Goal: Task Accomplishment & Management: Complete application form

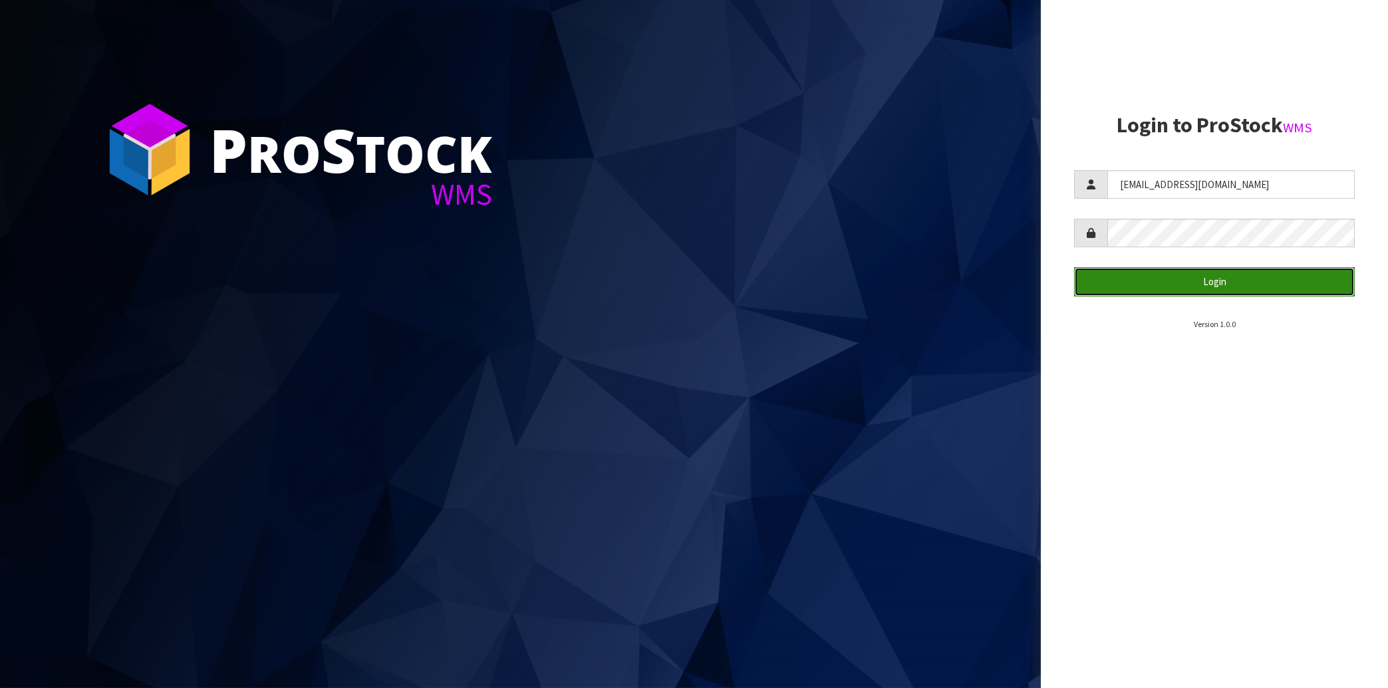
click at [1200, 284] on button "Login" at bounding box center [1214, 281] width 281 height 29
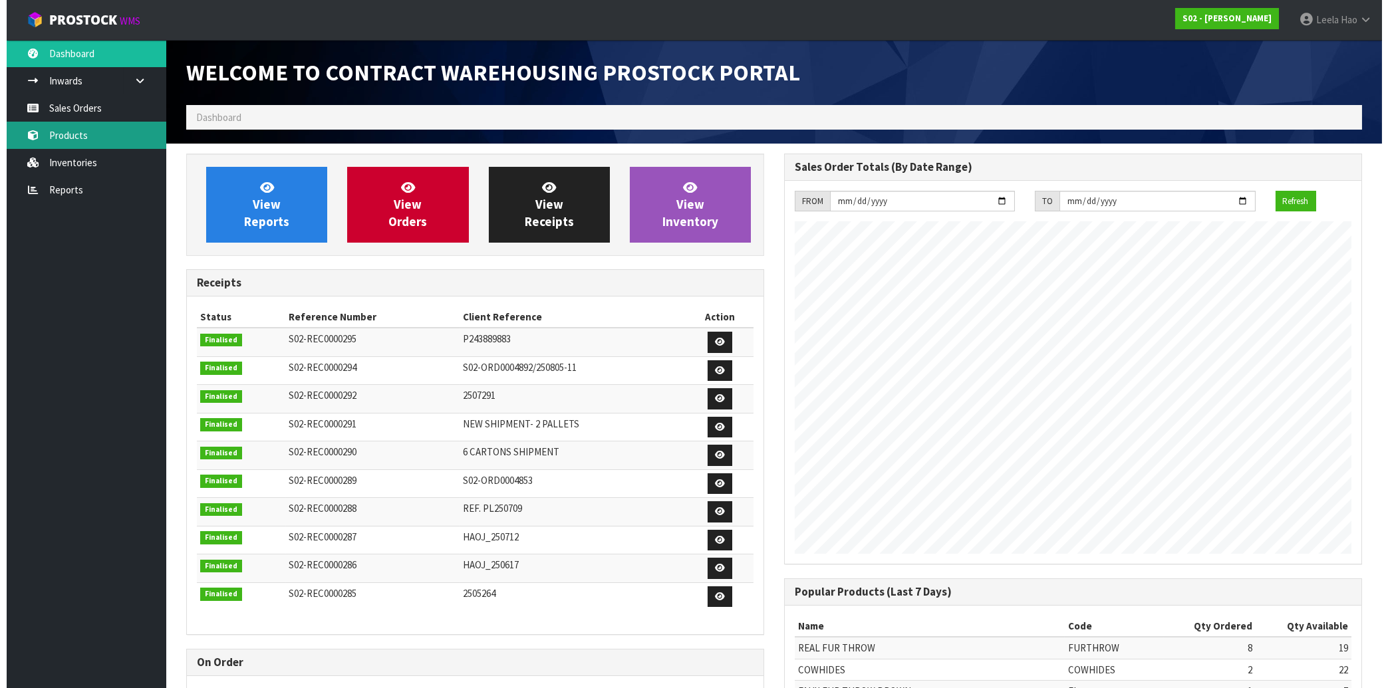
scroll to position [737, 597]
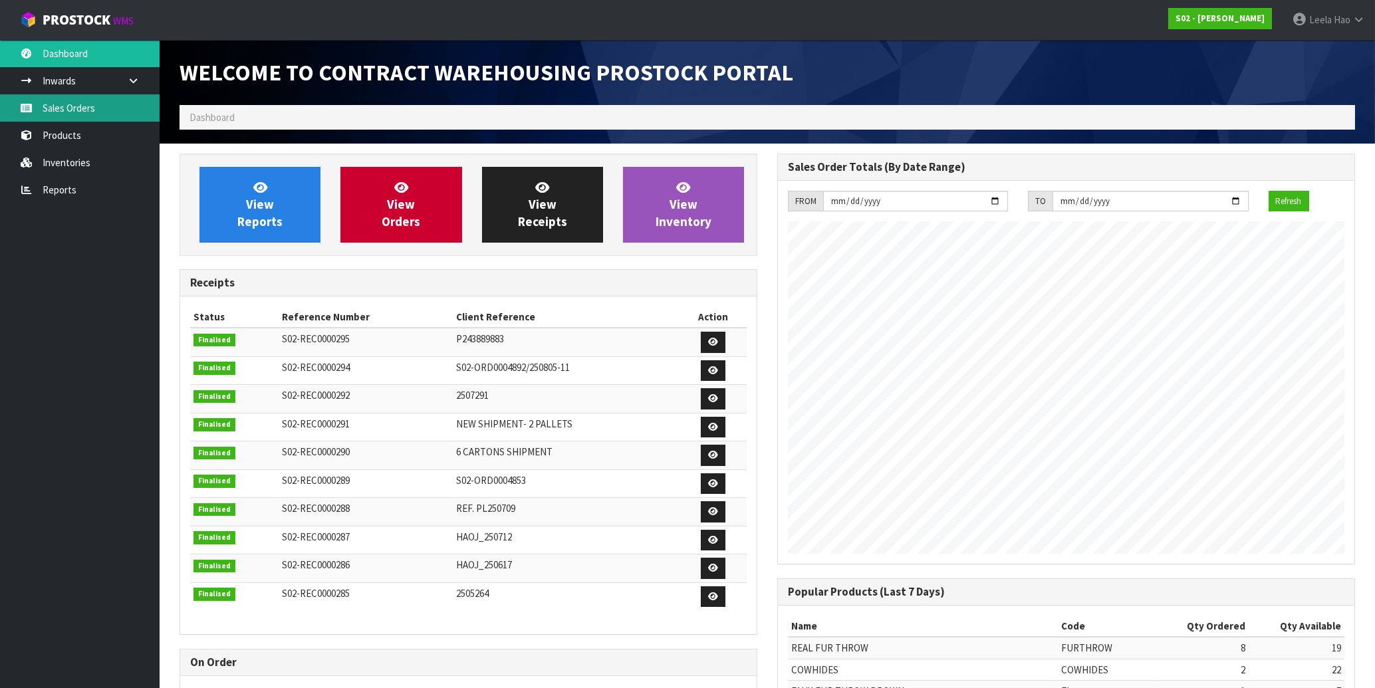
click at [64, 104] on link "Sales Orders" at bounding box center [80, 107] width 160 height 27
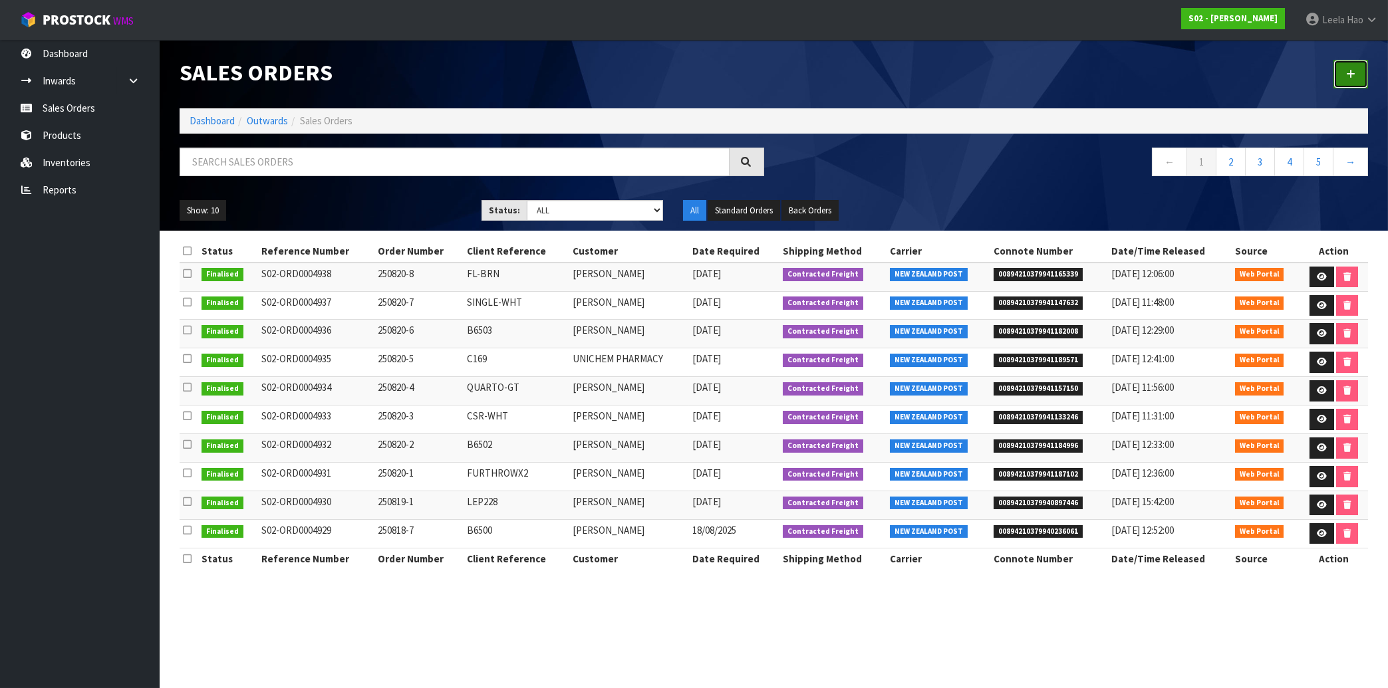
click at [1341, 74] on link at bounding box center [1350, 74] width 35 height 29
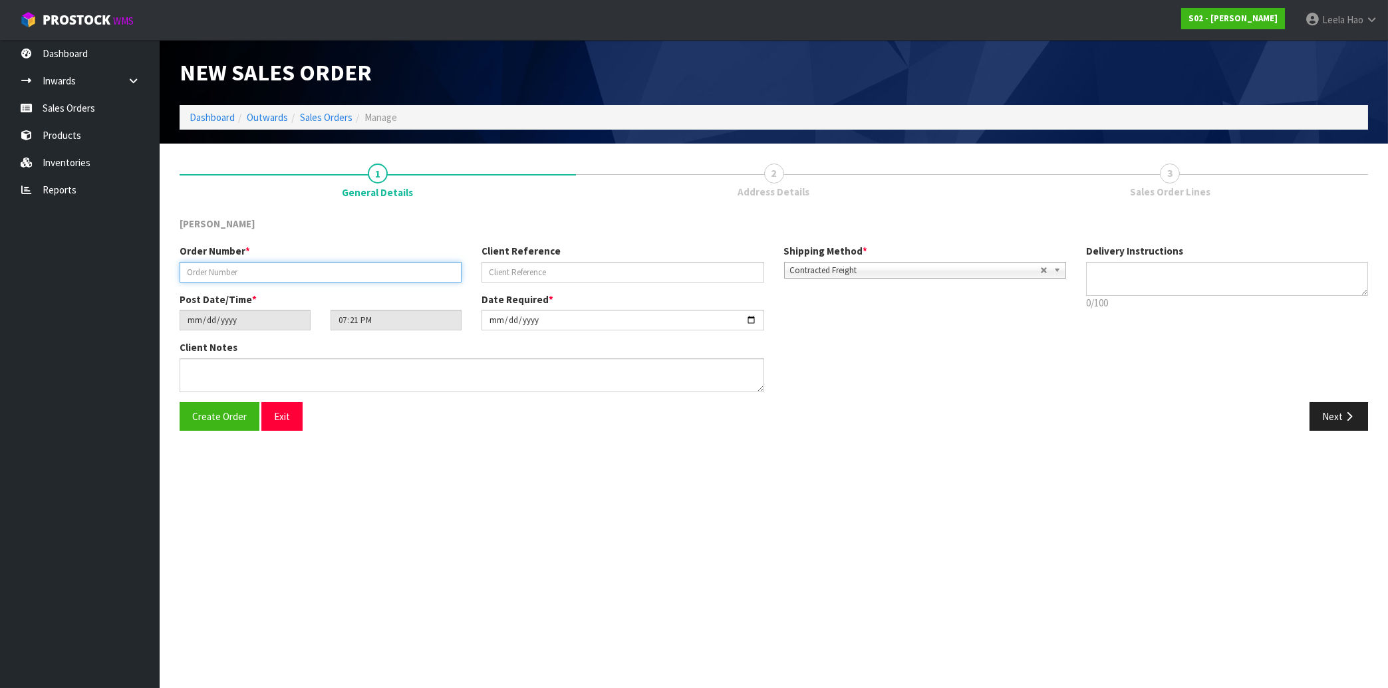
click at [419, 271] on input "text" at bounding box center [321, 272] width 282 height 21
type input "250821-1"
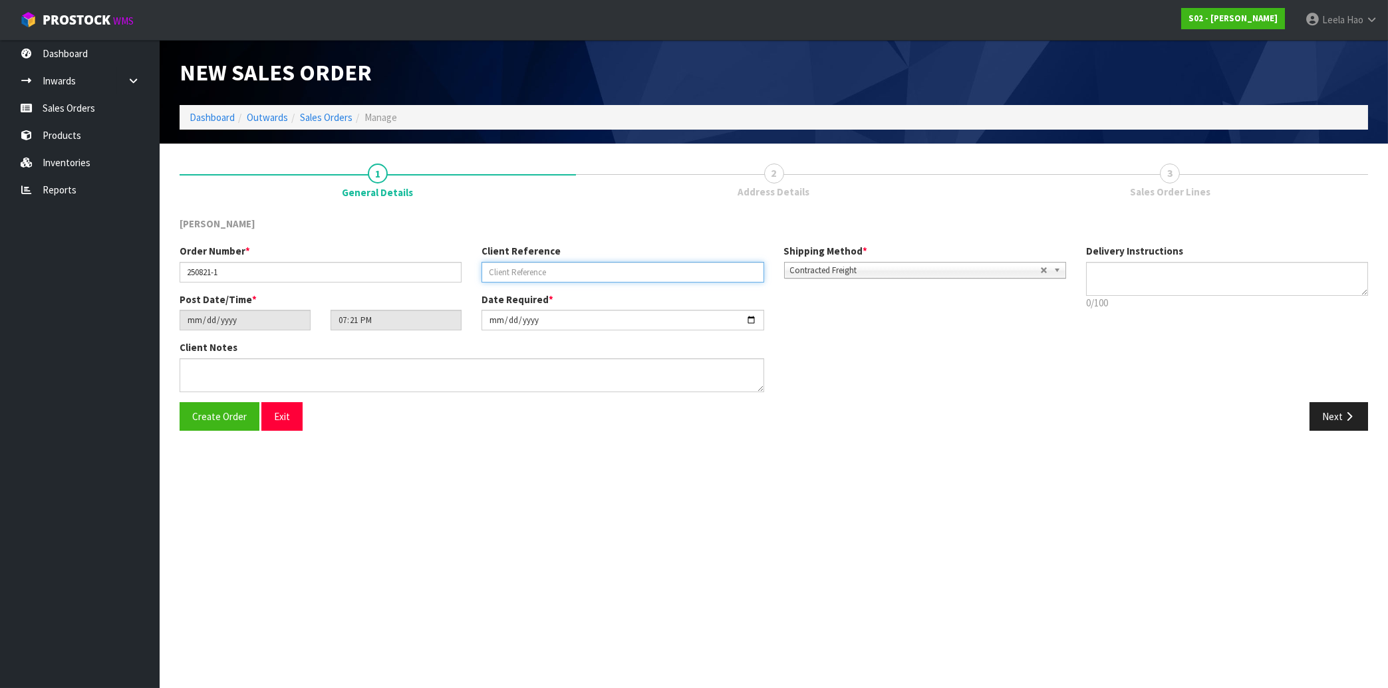
click at [584, 279] on input "text" at bounding box center [622, 272] width 282 height 21
type input "DOUBLE-GT"
click at [1351, 412] on icon "button" at bounding box center [1348, 417] width 13 height 10
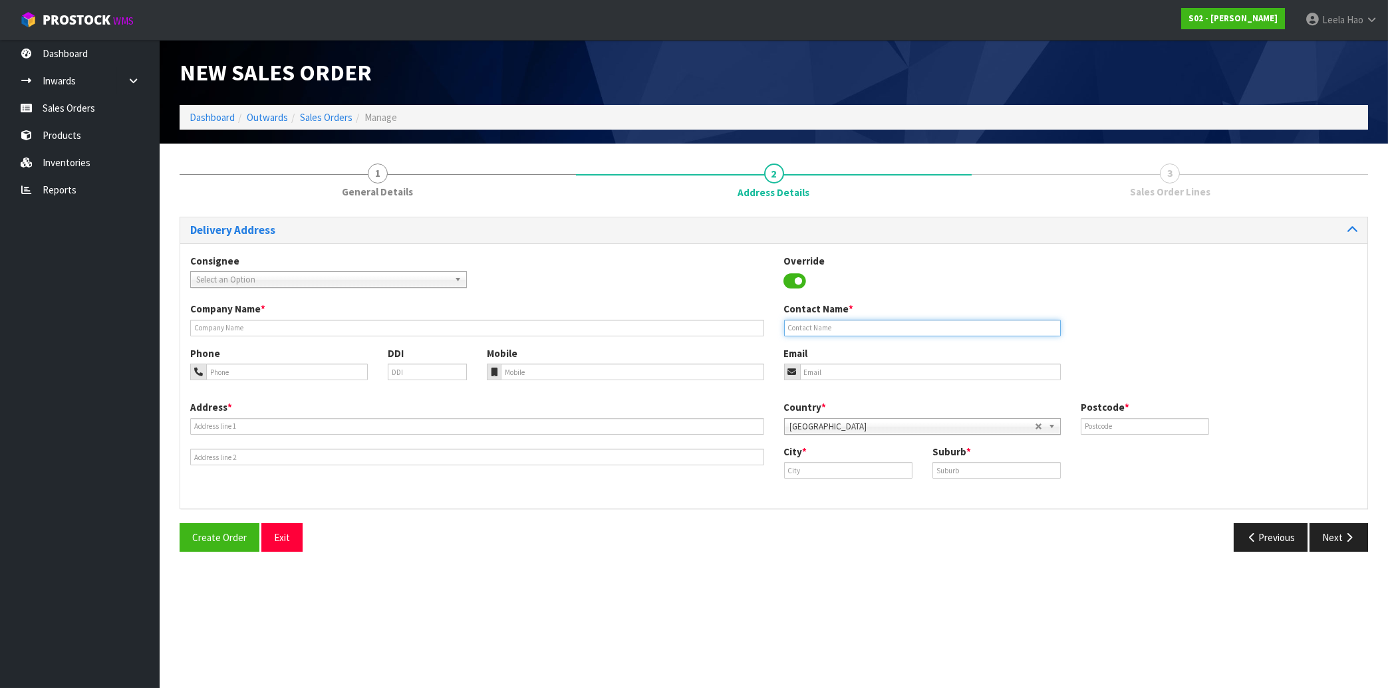
click at [933, 328] on input "text" at bounding box center [922, 328] width 277 height 17
paste input "T WIHONGI"
type input "T WIHONGI"
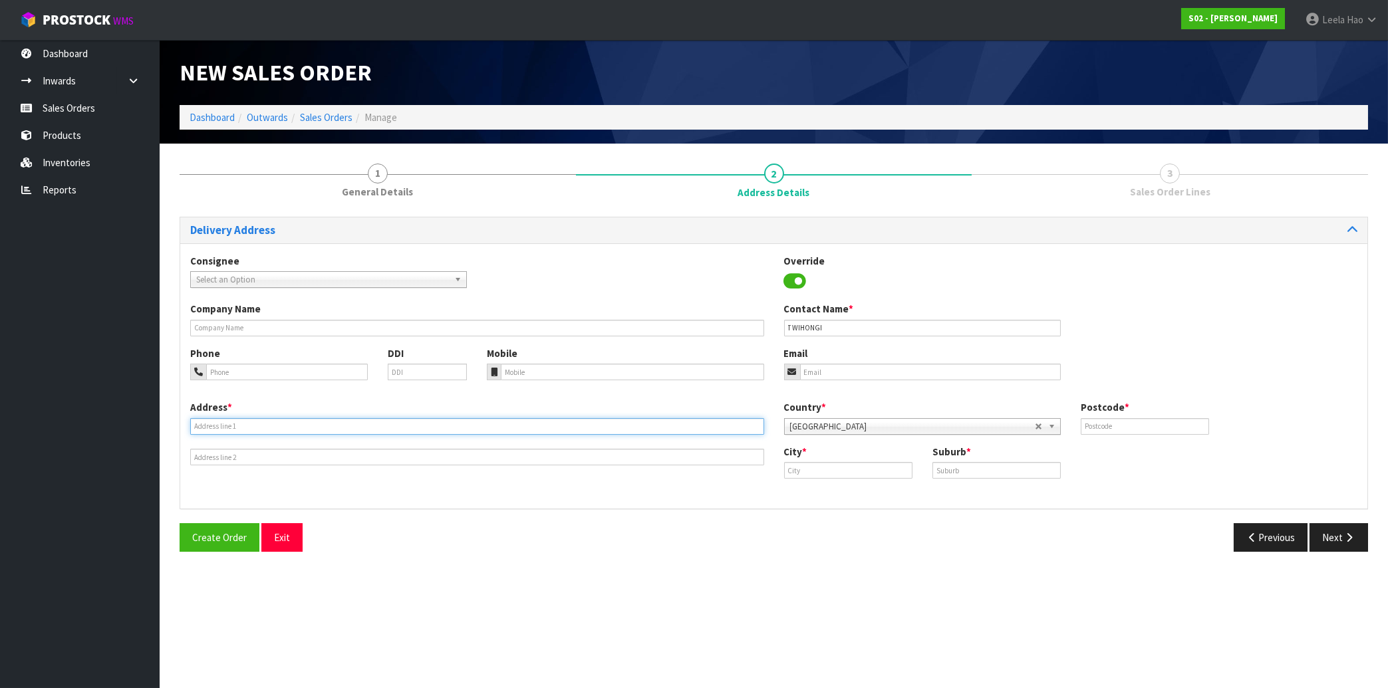
click at [411, 422] on input "text" at bounding box center [477, 426] width 574 height 17
paste input "[STREET_ADDRESS]"
type input "[STREET_ADDRESS]"
click at [973, 467] on input "text" at bounding box center [996, 470] width 128 height 17
paste input "RUAWAI"
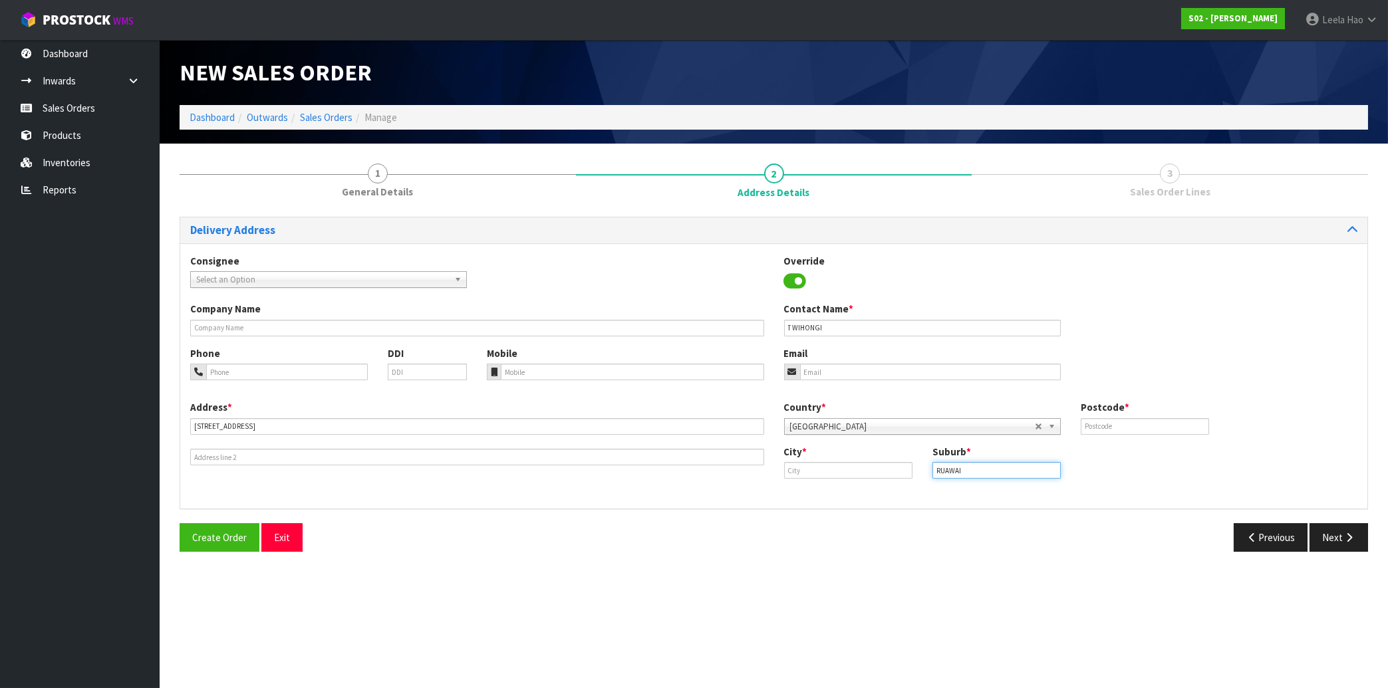
type input "RUAWAI"
click at [826, 468] on input "text" at bounding box center [848, 470] width 128 height 17
paste input "Ruawai"
type input "Ruawai"
click at [873, 368] on input "email" at bounding box center [930, 372] width 261 height 17
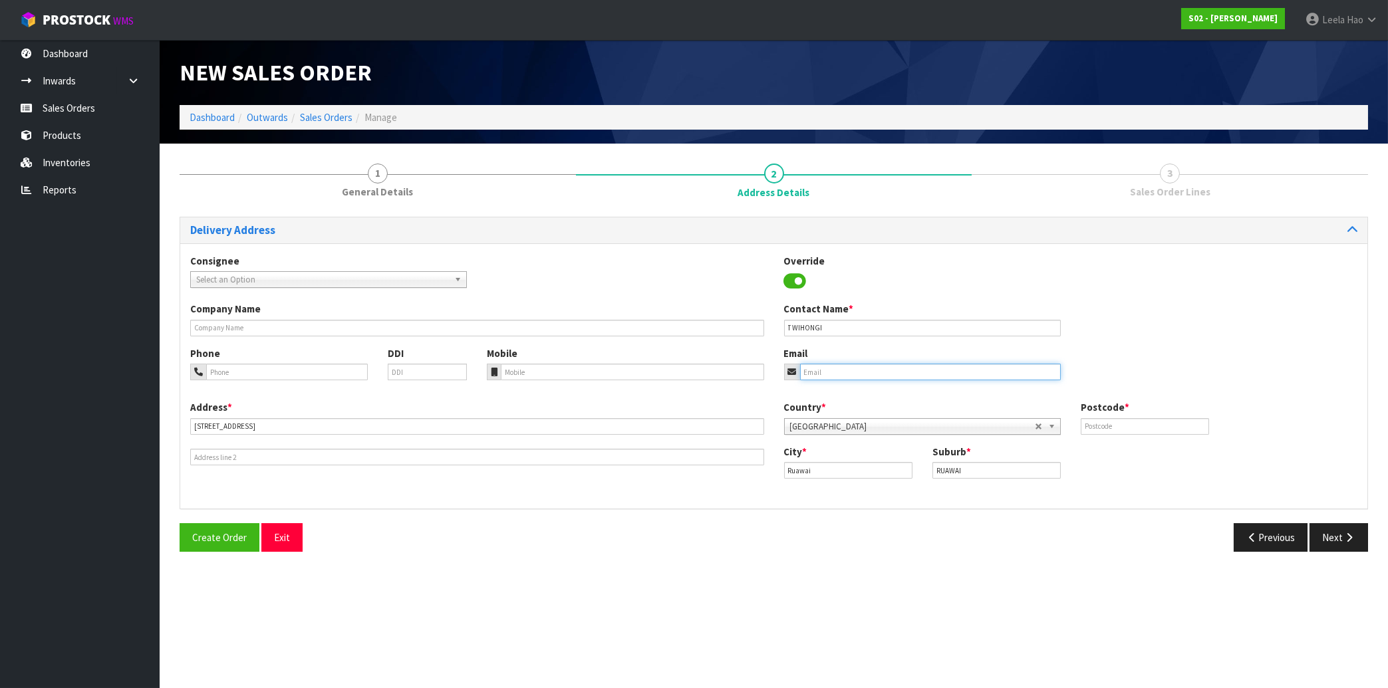
paste input "[PHONE_NUMBER]"
type input "[PHONE_NUMBER]"
click at [675, 374] on input "tel" at bounding box center [632, 372] width 263 height 17
paste input "[PHONE_NUMBER]"
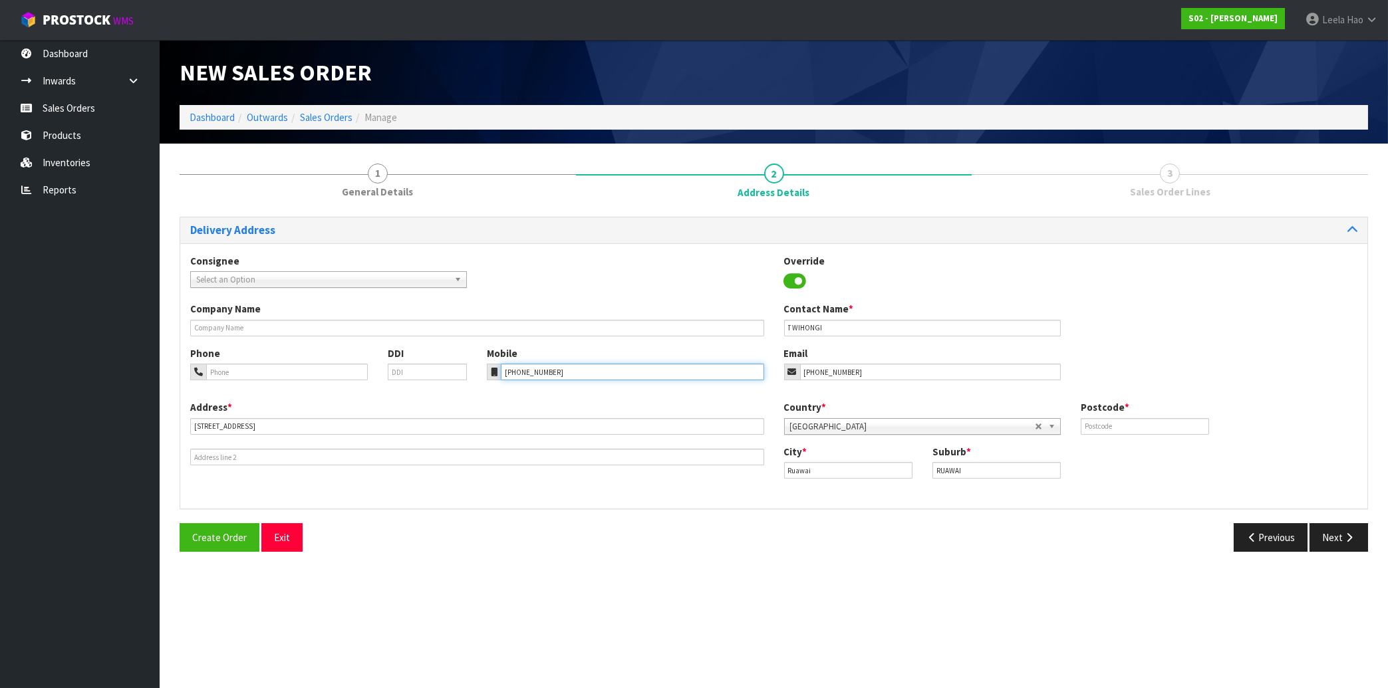
type input "[PHONE_NUMBER]"
click at [1119, 419] on input "text" at bounding box center [1144, 426] width 128 height 17
type input "0592"
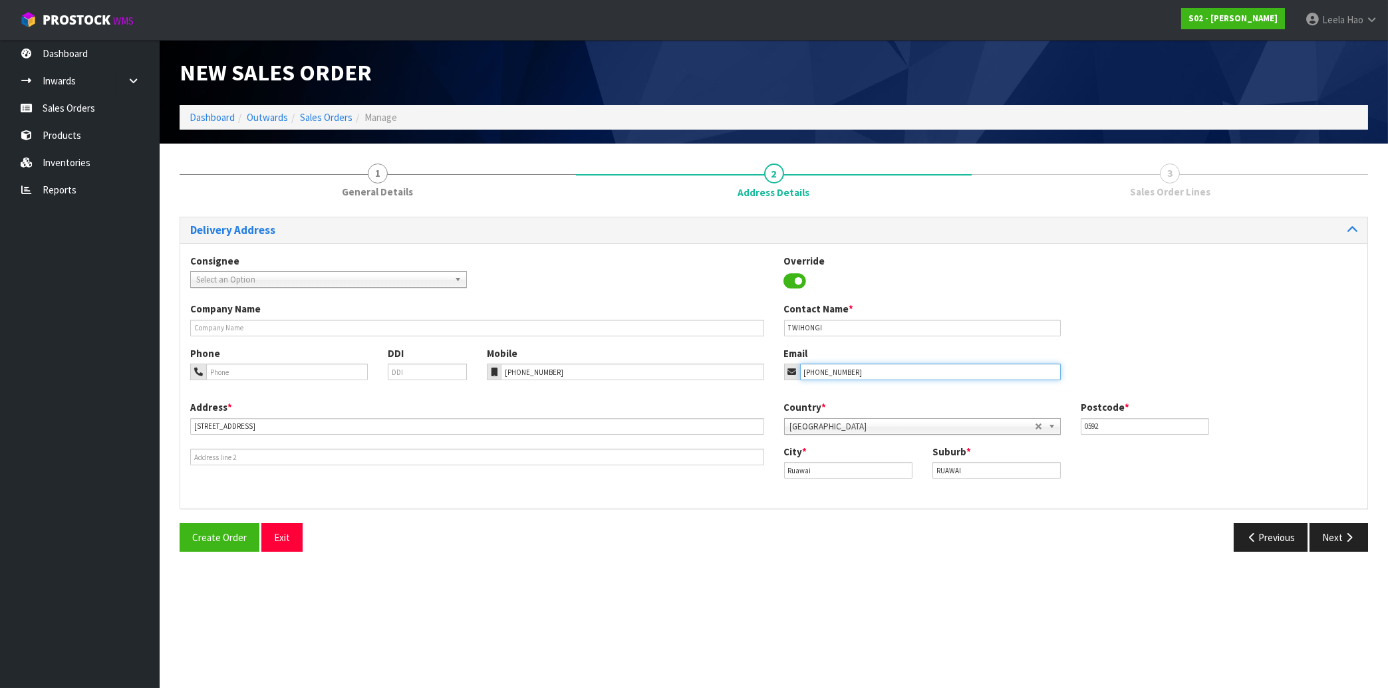
drag, startPoint x: 876, startPoint y: 372, endPoint x: 606, endPoint y: 369, distance: 269.3
click at [800, 376] on input "[PHONE_NUMBER]" at bounding box center [930, 372] width 261 height 17
paste input "[EMAIL_ADDRESS][DOMAIN_NAME]"
type input "[EMAIL_ADDRESS][DOMAIN_NAME]"
click at [1347, 534] on icon "button" at bounding box center [1348, 538] width 13 height 10
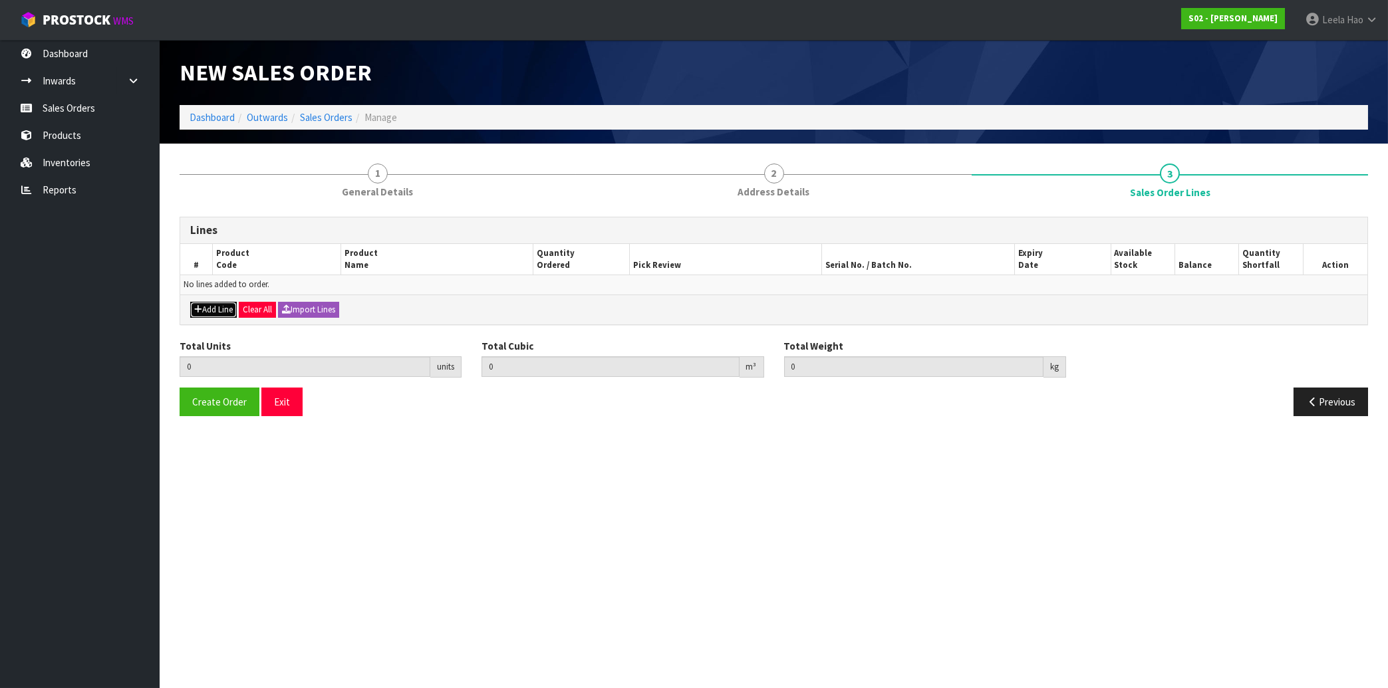
click at [212, 312] on button "Add Line" at bounding box center [213, 310] width 47 height 16
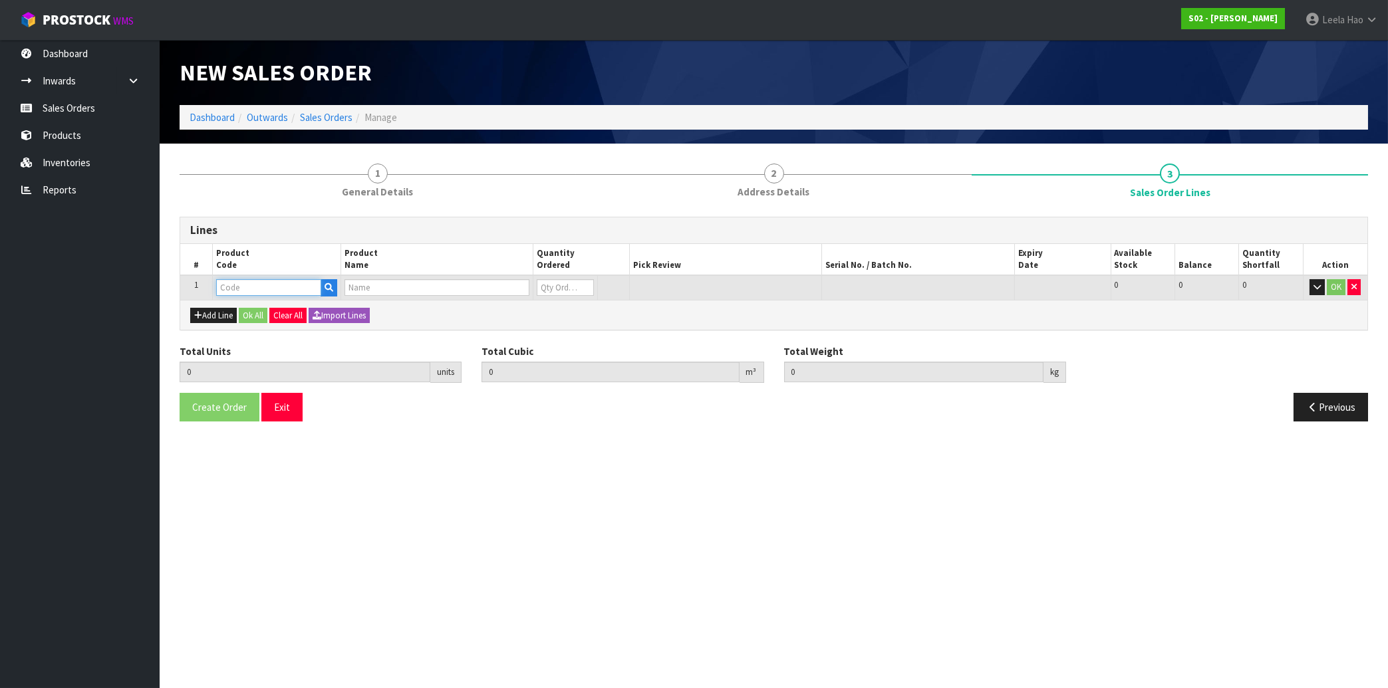
click at [237, 284] on input "text" at bounding box center [268, 287] width 105 height 17
type input "DOUBLE"
click at [275, 312] on link "DOUBLE -GT" at bounding box center [269, 310] width 105 height 18
type input "DOUBLE-GT"
type input "0.000000"
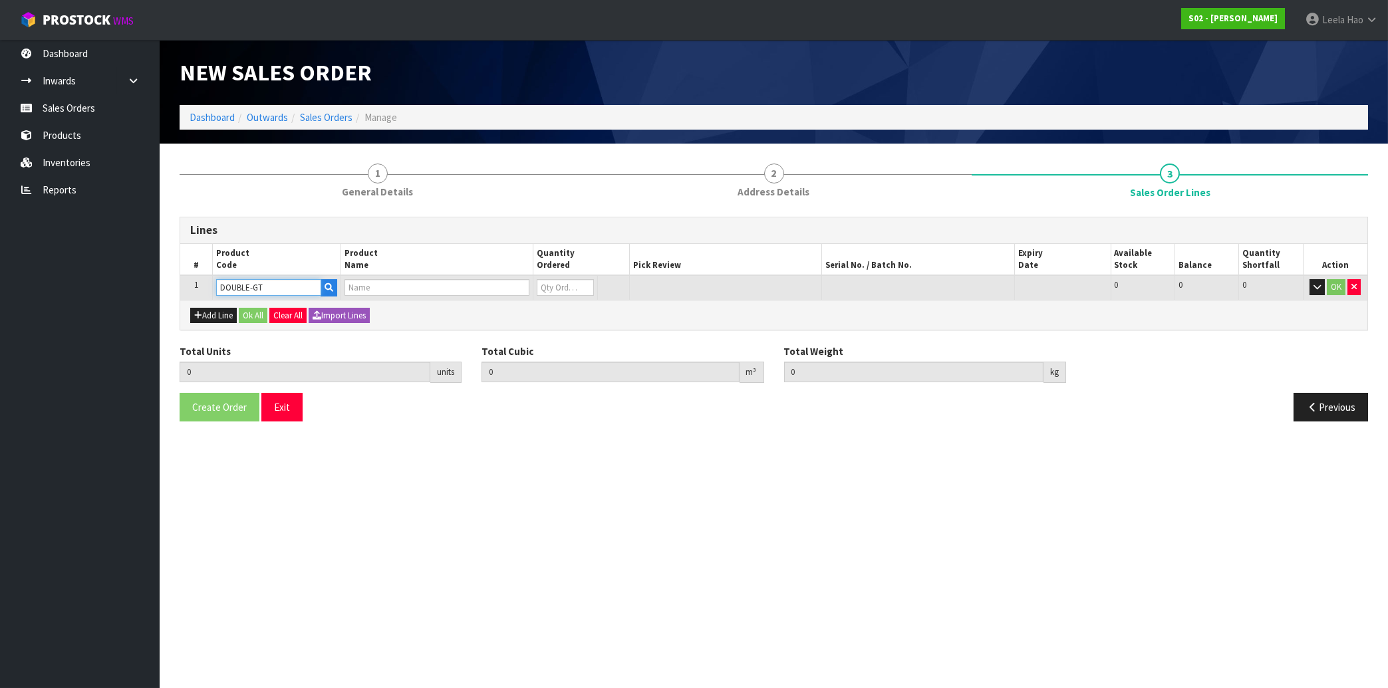
type input "0.000"
type input "DOUBLE RUG GREY TIP"
type input "0"
type input "1"
type input "0.031"
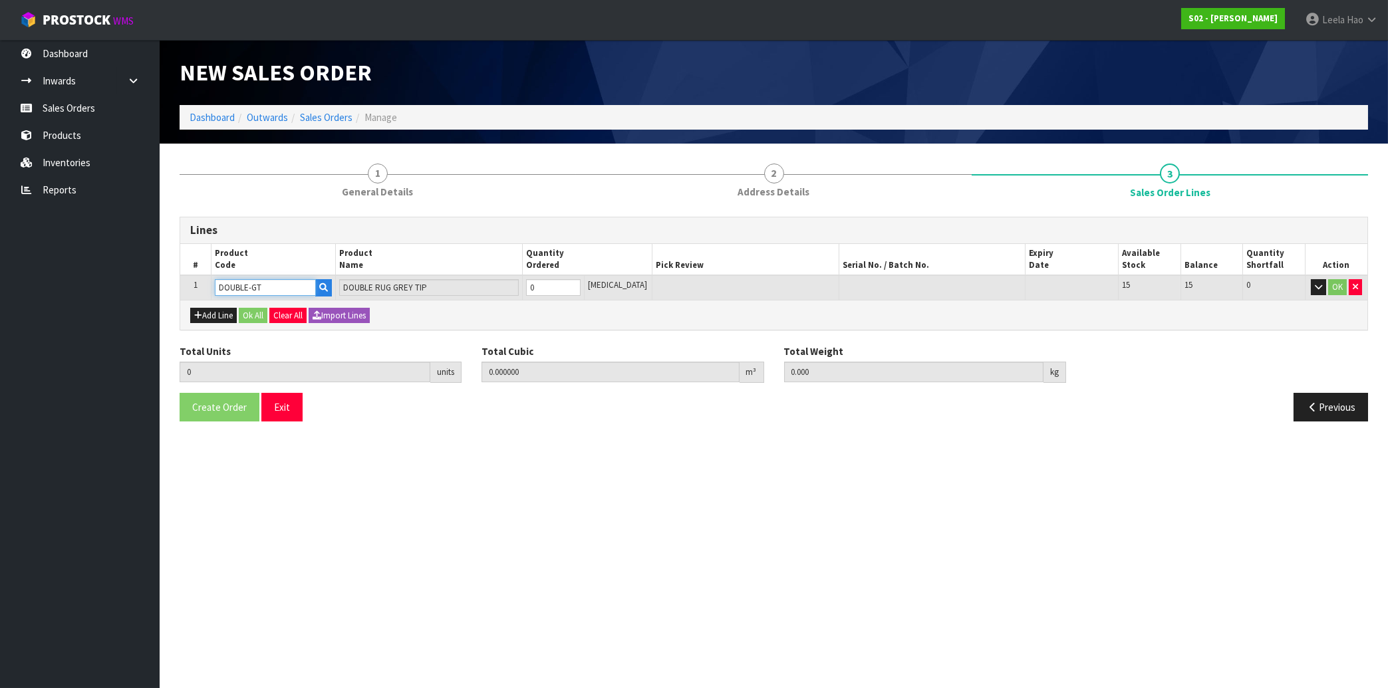
type input "1.62"
type input "1"
click at [580, 283] on input "1" at bounding box center [553, 287] width 55 height 17
click at [1337, 292] on button "OK" at bounding box center [1337, 287] width 19 height 16
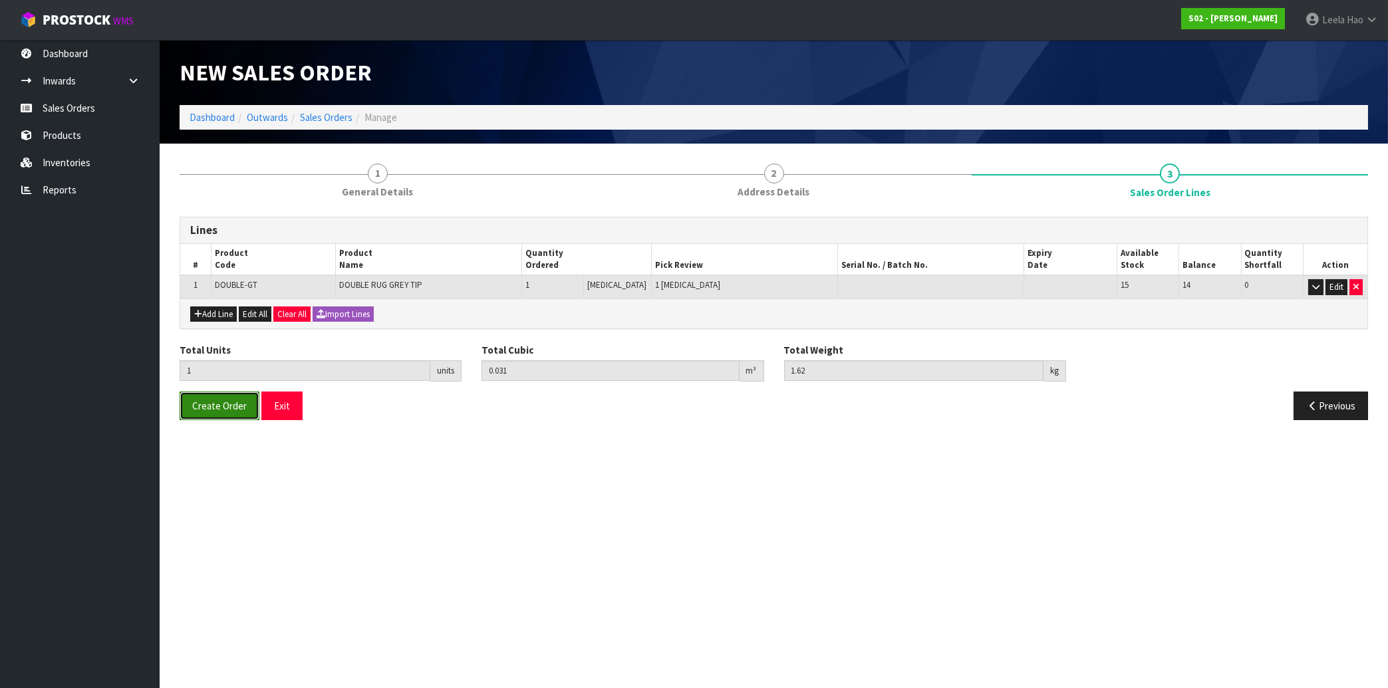
click at [222, 406] on span "Create Order" at bounding box center [219, 406] width 55 height 13
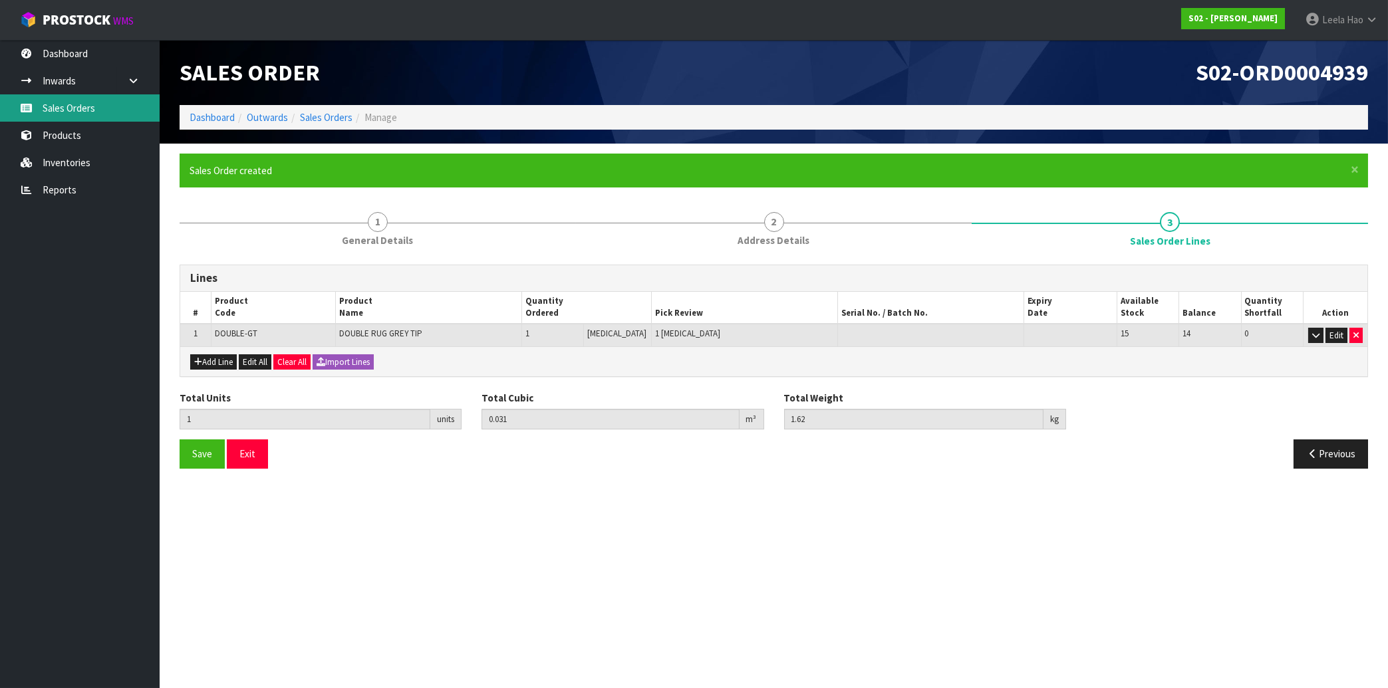
click at [96, 98] on link "Sales Orders" at bounding box center [80, 107] width 160 height 27
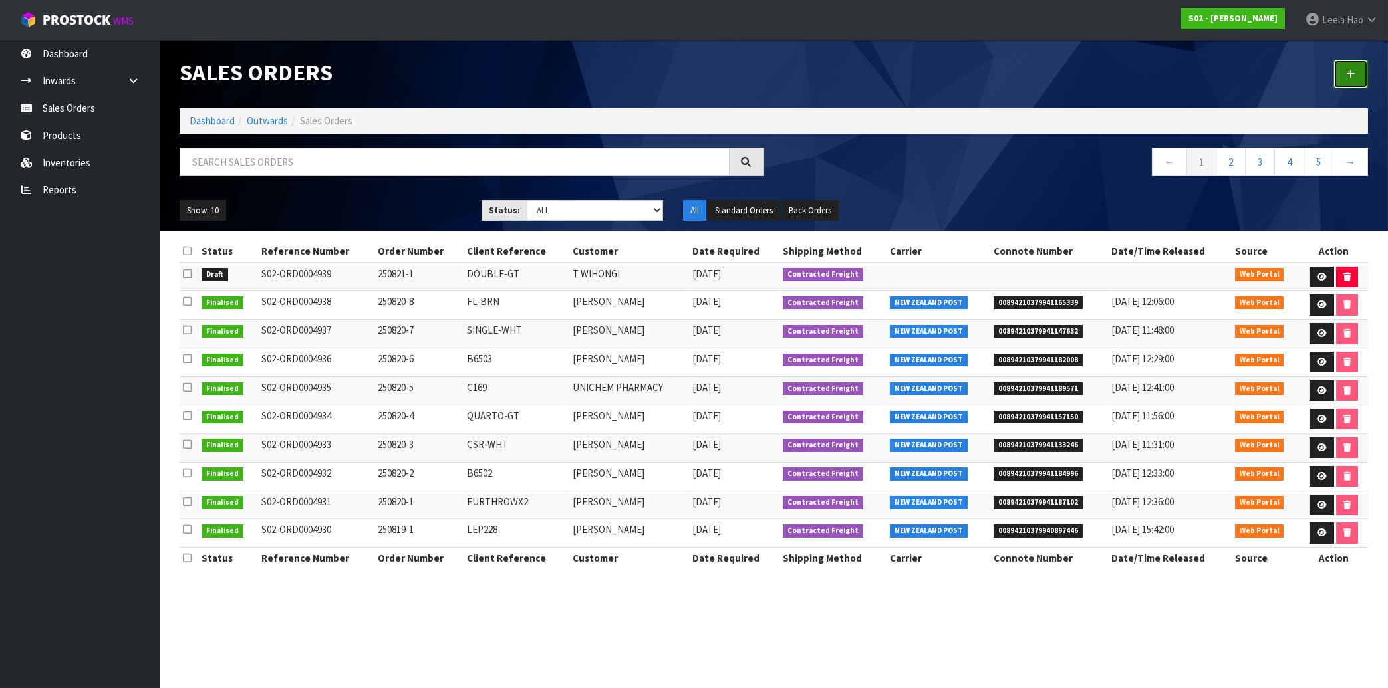
click at [1349, 74] on icon at bounding box center [1350, 74] width 9 height 10
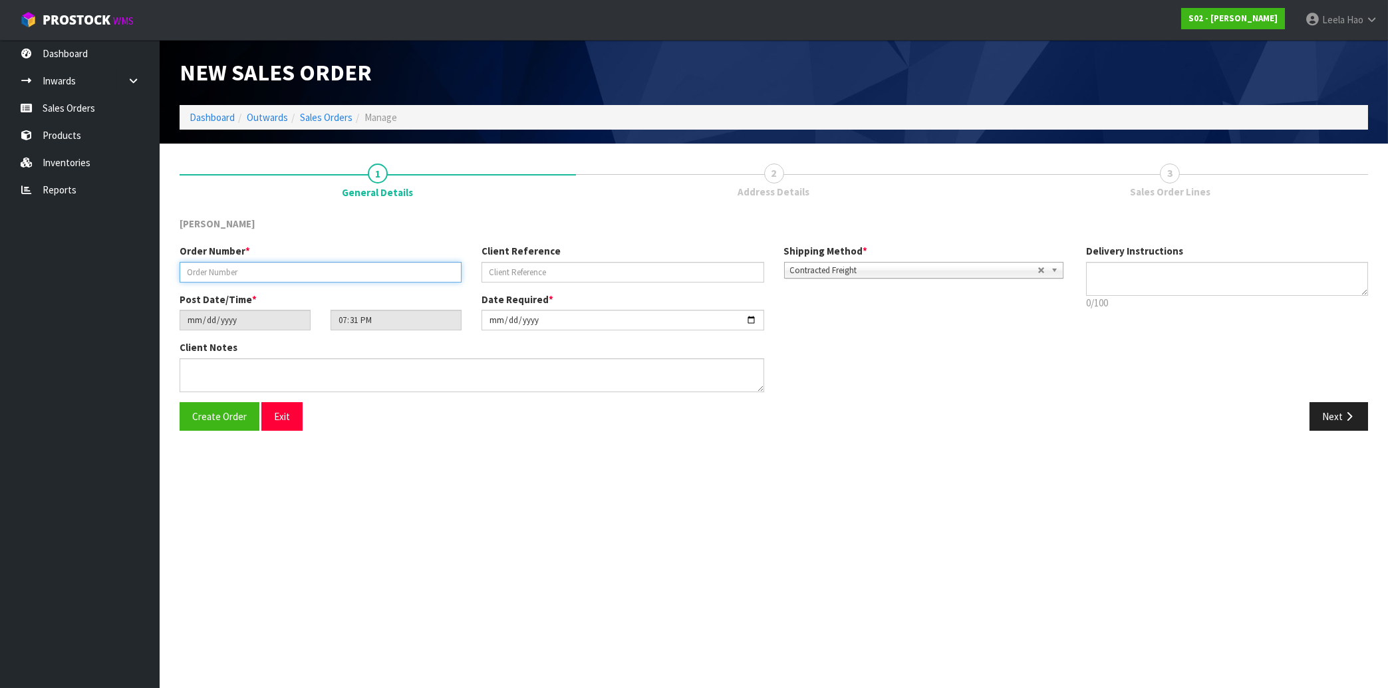
click at [425, 271] on input "text" at bounding box center [321, 272] width 282 height 21
type input "250821-2"
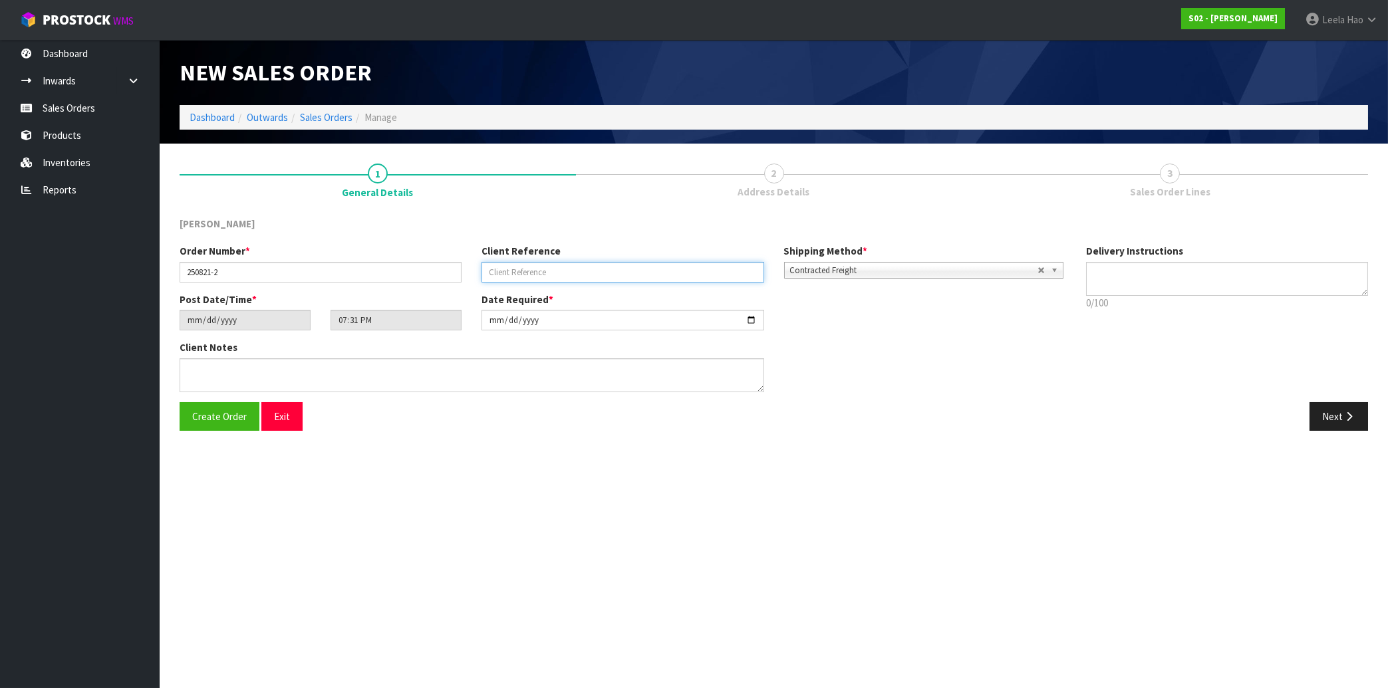
click at [623, 272] on input "text" at bounding box center [622, 272] width 282 height 21
type input "B6504"
click at [1330, 418] on button "Next" at bounding box center [1338, 416] width 59 height 29
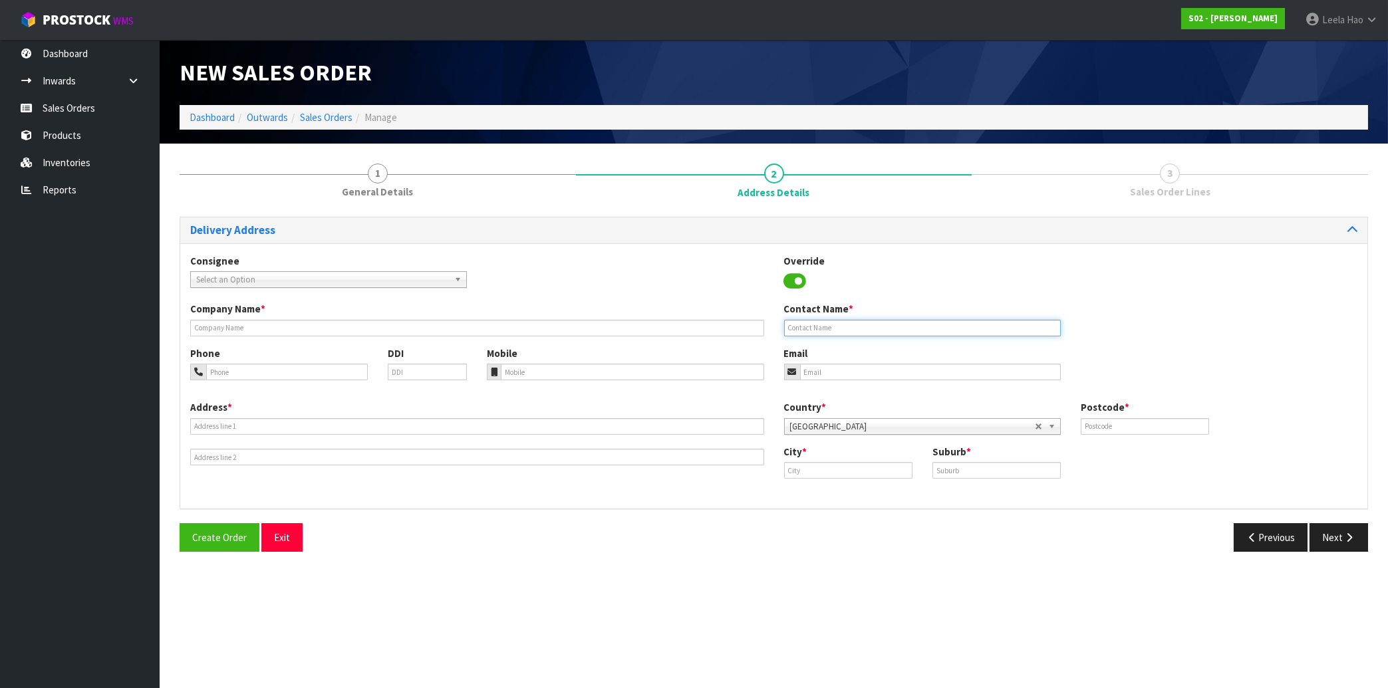
click at [840, 324] on input "text" at bounding box center [922, 328] width 277 height 17
paste input "[PERSON_NAME]"
type input "[PERSON_NAME]"
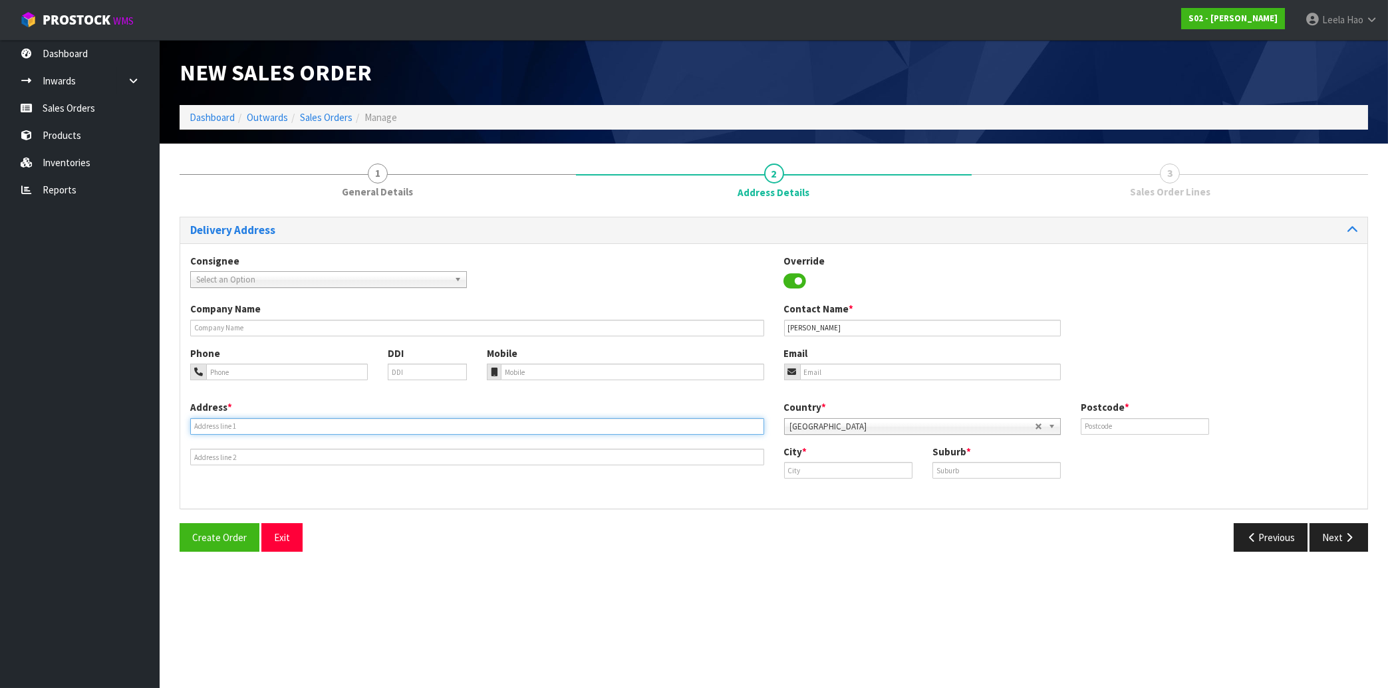
click at [369, 422] on input "text" at bounding box center [477, 426] width 574 height 17
paste input "[STREET_ADDRESS][PERSON_NAME]"
type input "[STREET_ADDRESS][PERSON_NAME]"
click at [982, 465] on input "text" at bounding box center [996, 470] width 128 height 17
paste input "BELL BLOCK"
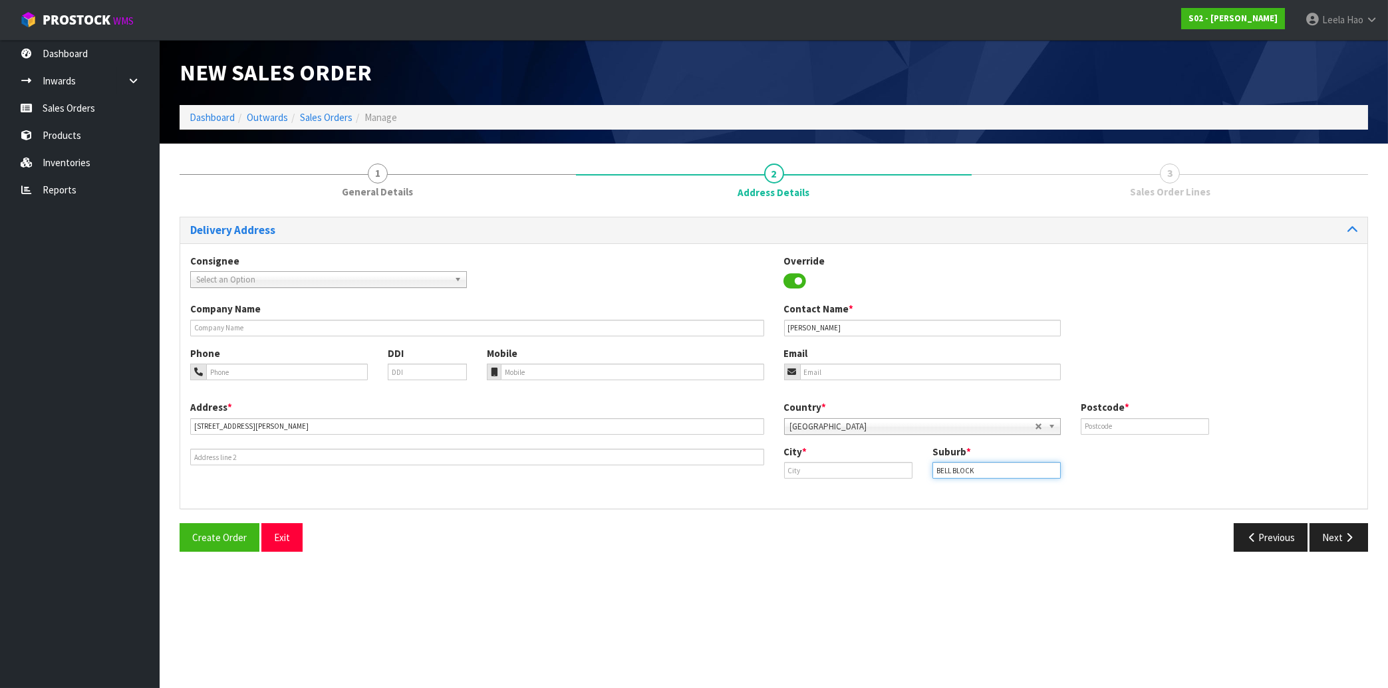
type input "BELL BLOCK"
click at [861, 466] on input "text" at bounding box center [848, 470] width 128 height 17
paste input "Bell Block"
type input "Bell Block"
click at [1170, 427] on input "text" at bounding box center [1144, 426] width 128 height 17
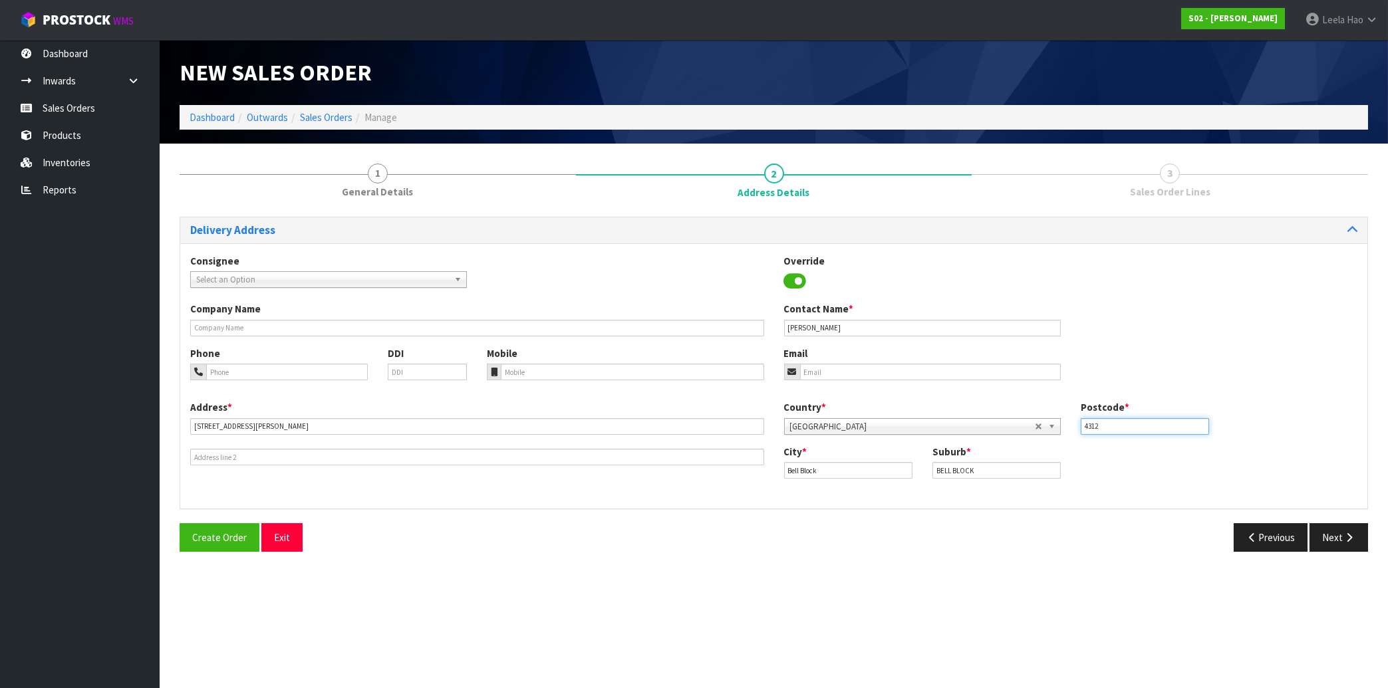
type input "4312"
click at [864, 369] on input "email" at bounding box center [930, 372] width 261 height 17
paste input "[EMAIL_ADDRESS][DOMAIN_NAME]"
type input "[EMAIL_ADDRESS][DOMAIN_NAME]"
click at [1325, 537] on button "Next" at bounding box center [1338, 537] width 59 height 29
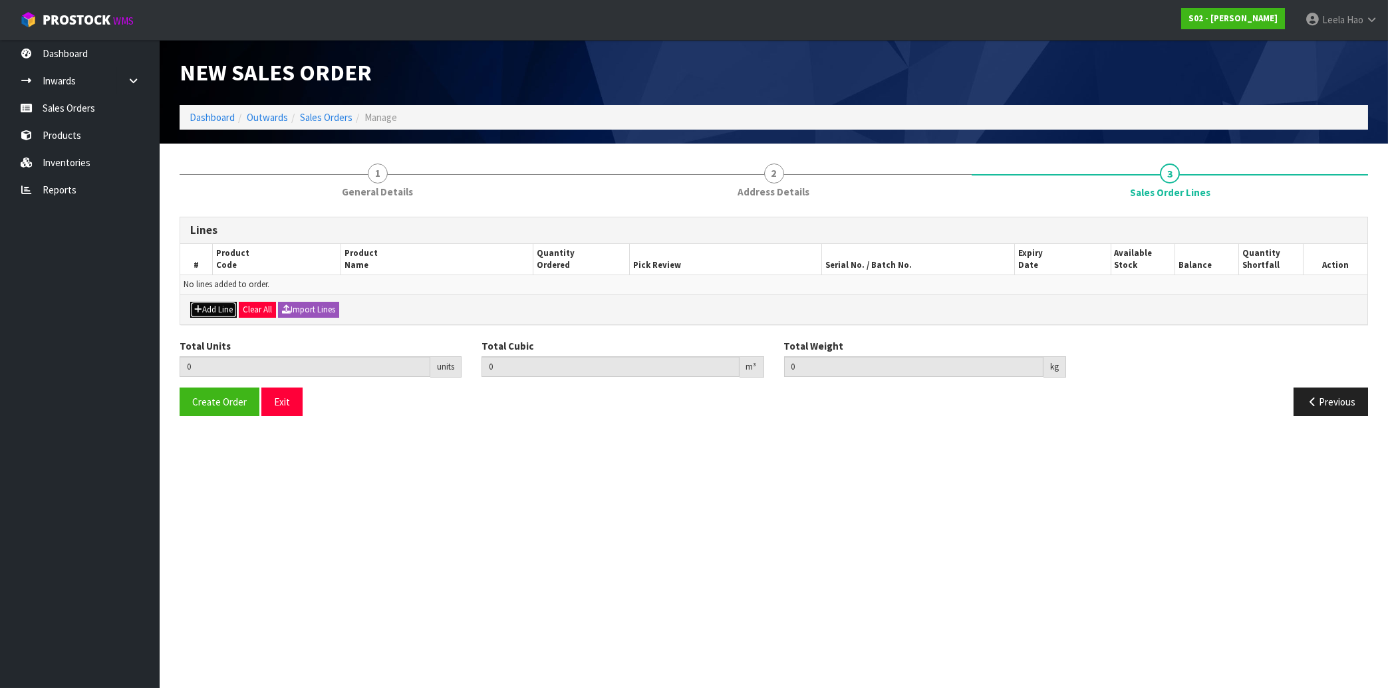
click at [219, 308] on button "Add Line" at bounding box center [213, 310] width 47 height 16
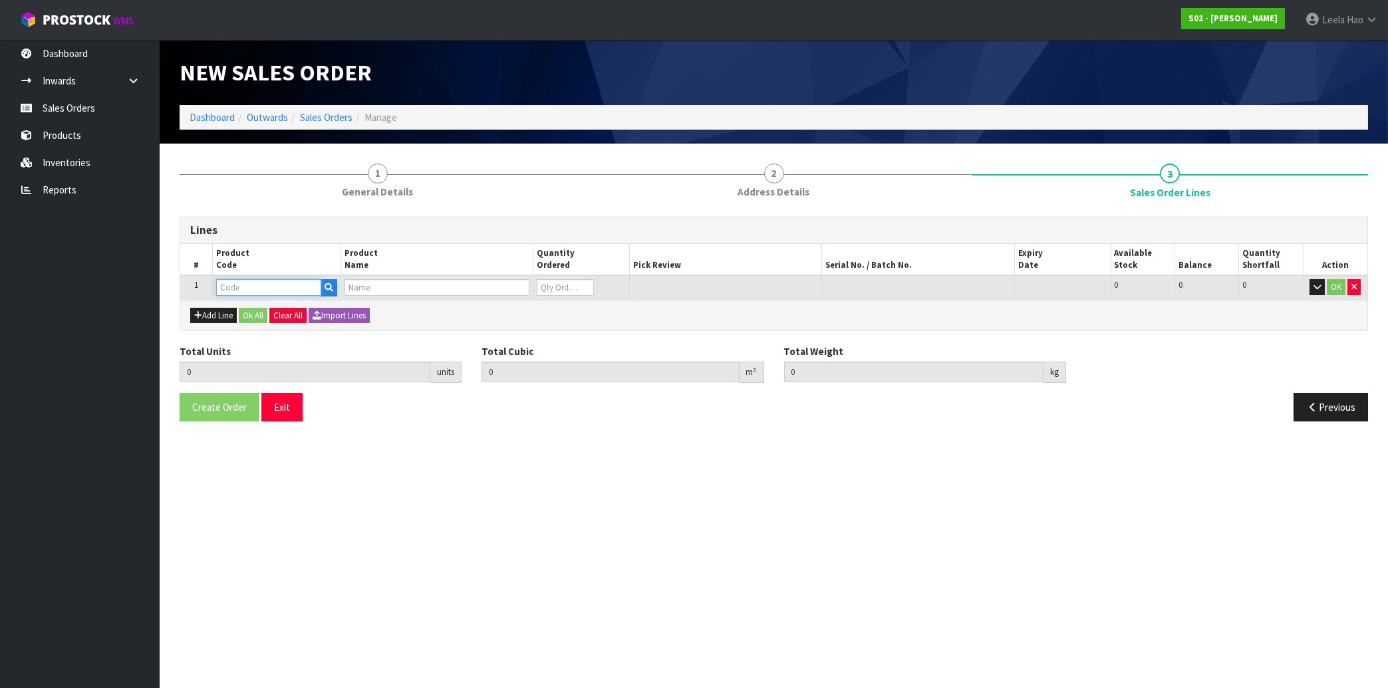
click at [242, 286] on input "text" at bounding box center [268, 287] width 105 height 17
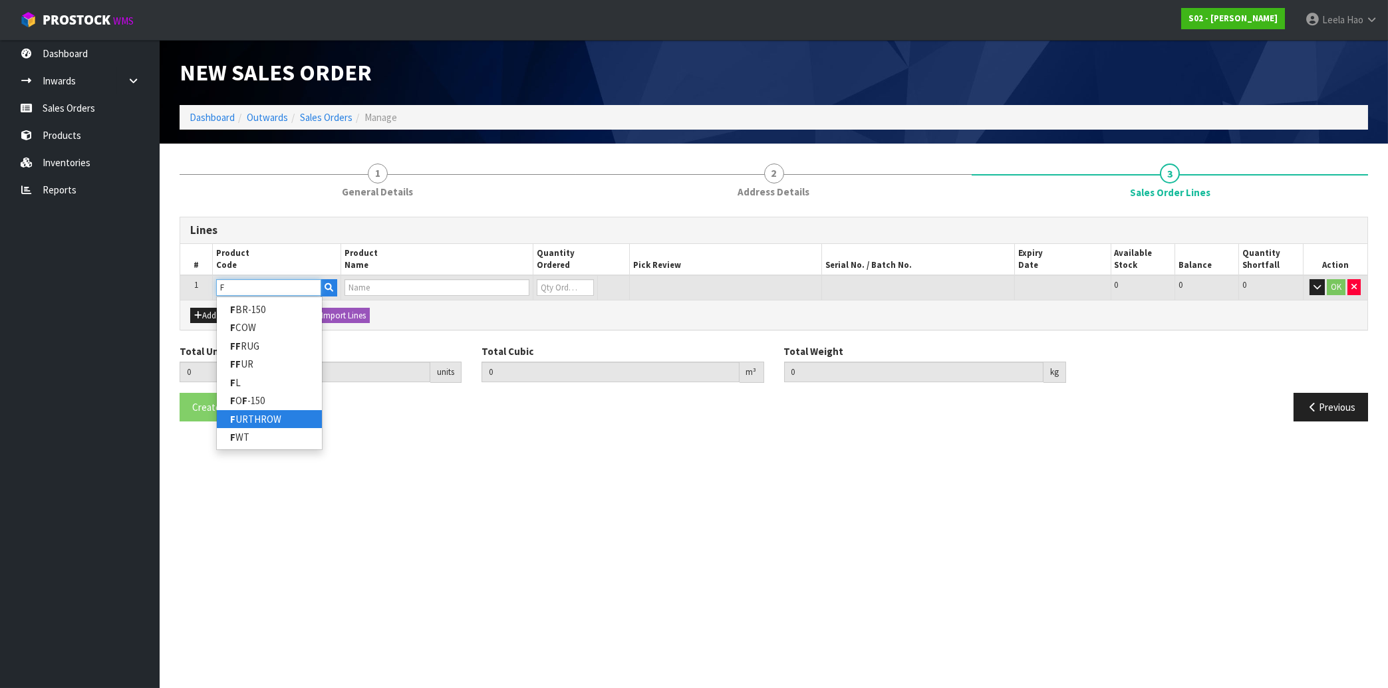
type input "F"
click at [263, 416] on link "F URTHROW" at bounding box center [269, 419] width 105 height 18
type input "FURTHROW"
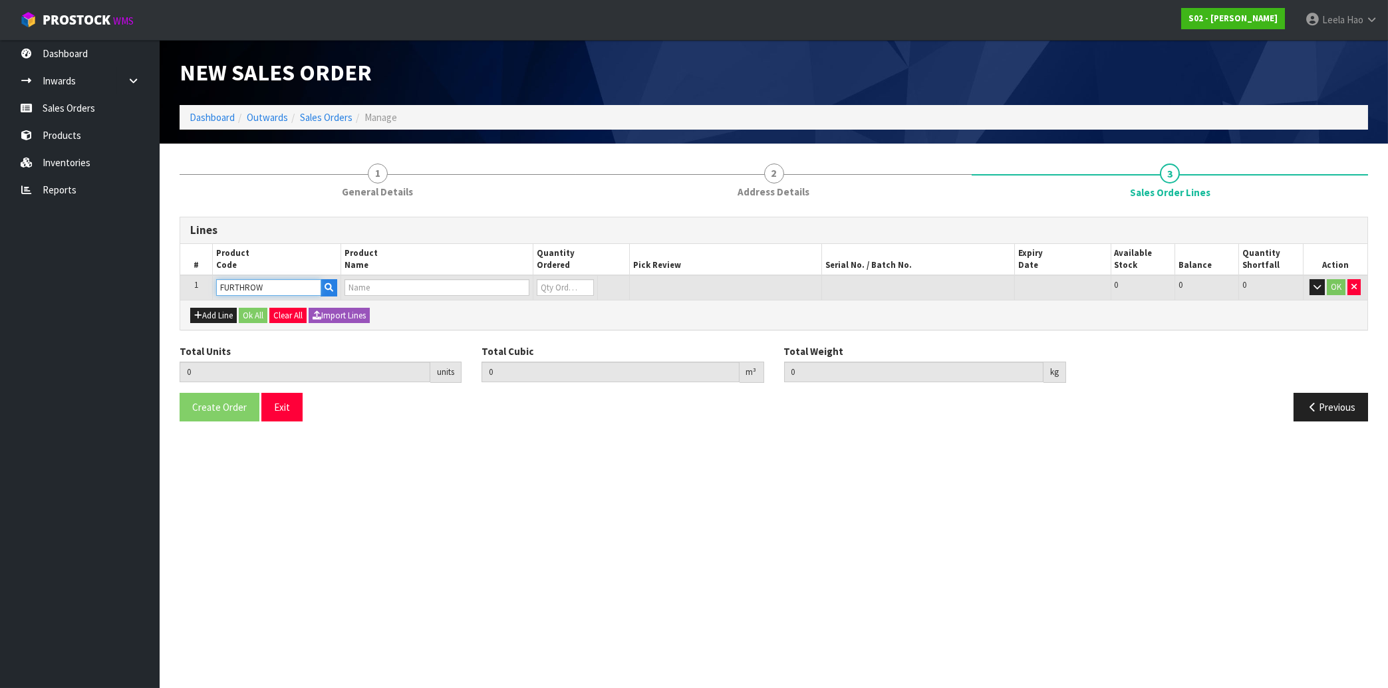
type input "0.000000"
type input "0.000"
type input "REAL FUR THROW"
type input "0"
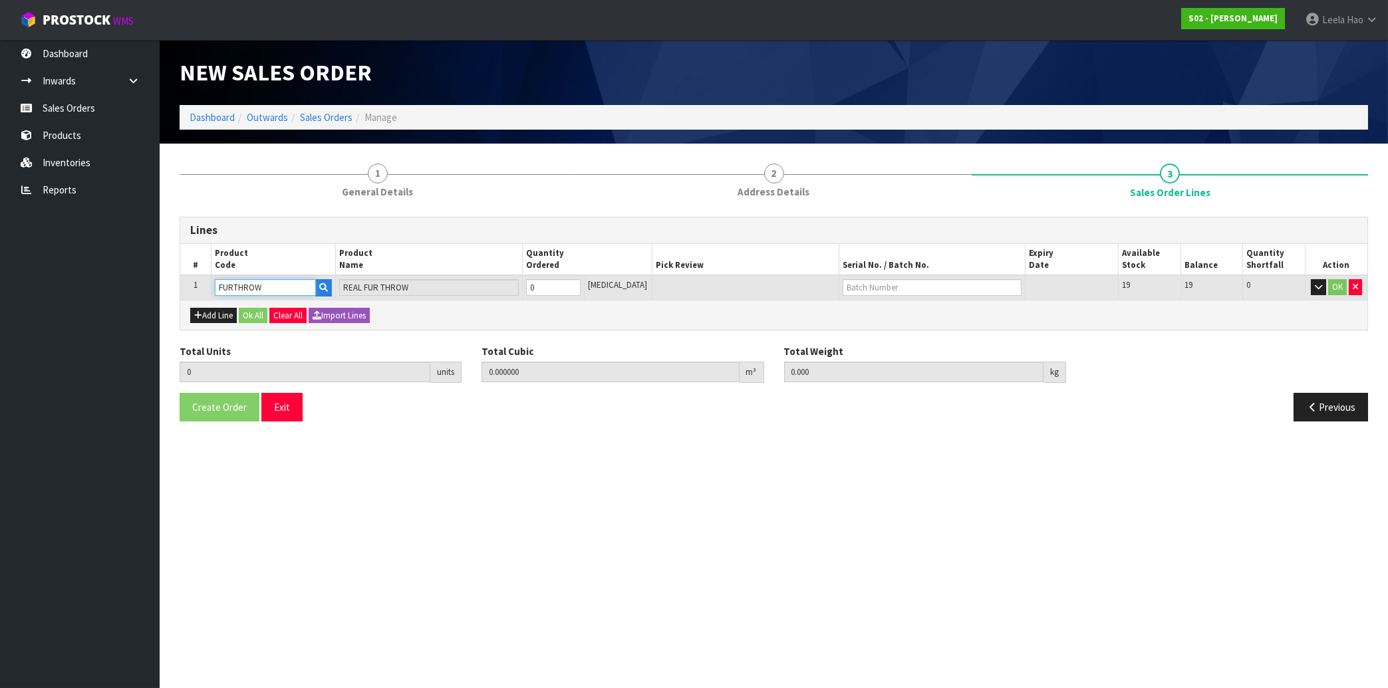
type input "1"
type input "0.027"
type input "1.56"
type input "1"
click at [580, 283] on input "1" at bounding box center [553, 287] width 55 height 17
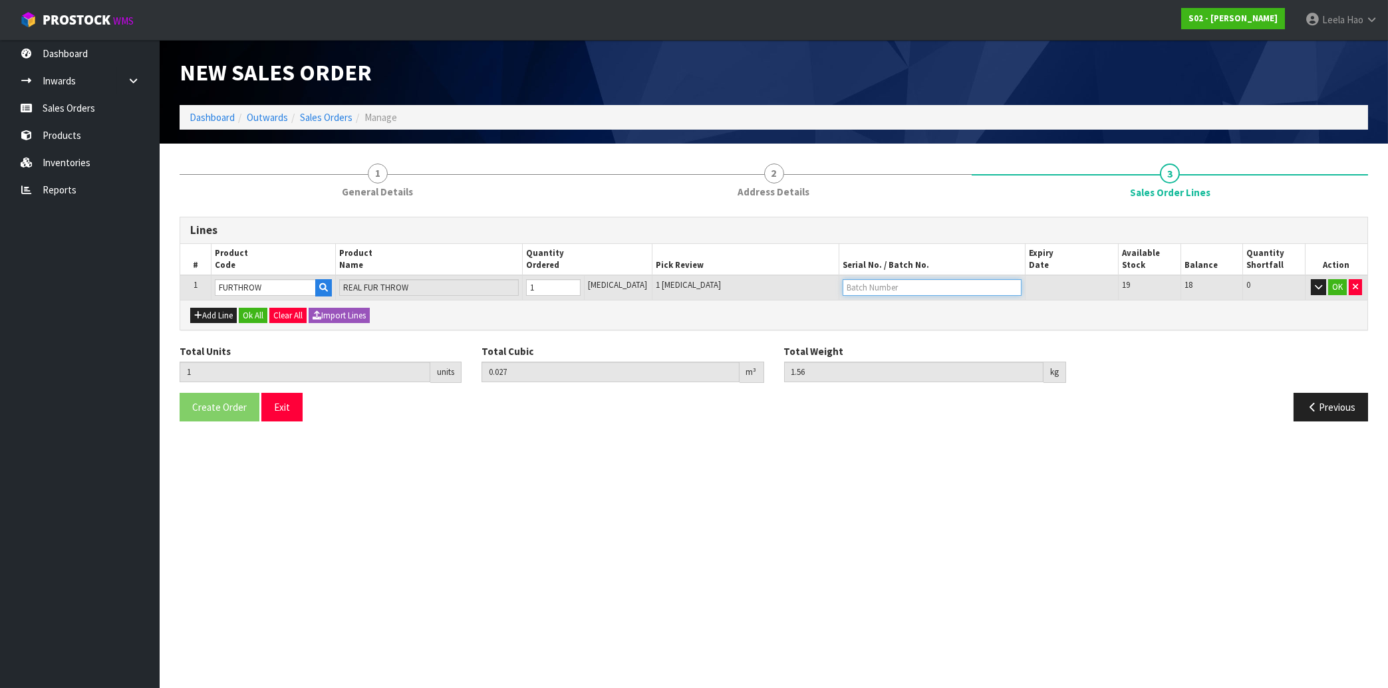
click at [900, 289] on input "text" at bounding box center [931, 287] width 179 height 17
type input "B6504"
click at [1339, 291] on button "OK" at bounding box center [1337, 287] width 19 height 16
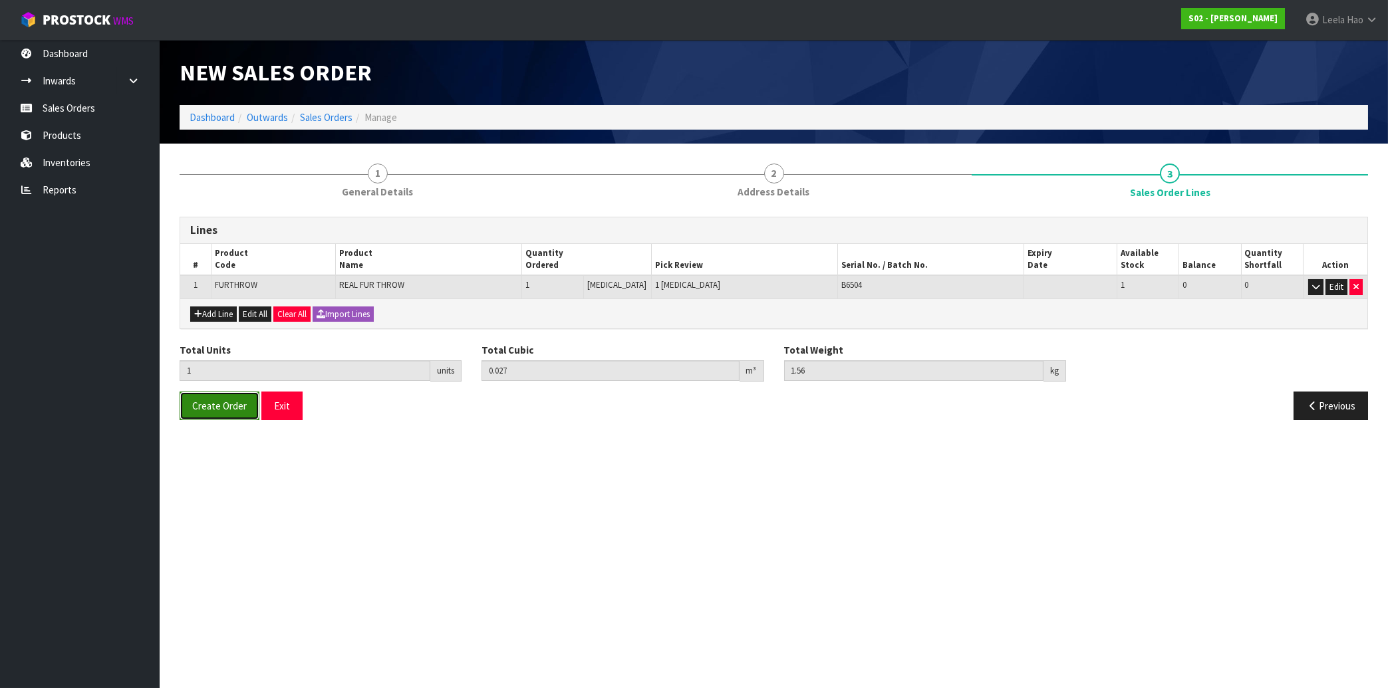
click at [221, 406] on span "Create Order" at bounding box center [219, 406] width 55 height 13
